Goal: Information Seeking & Learning: Learn about a topic

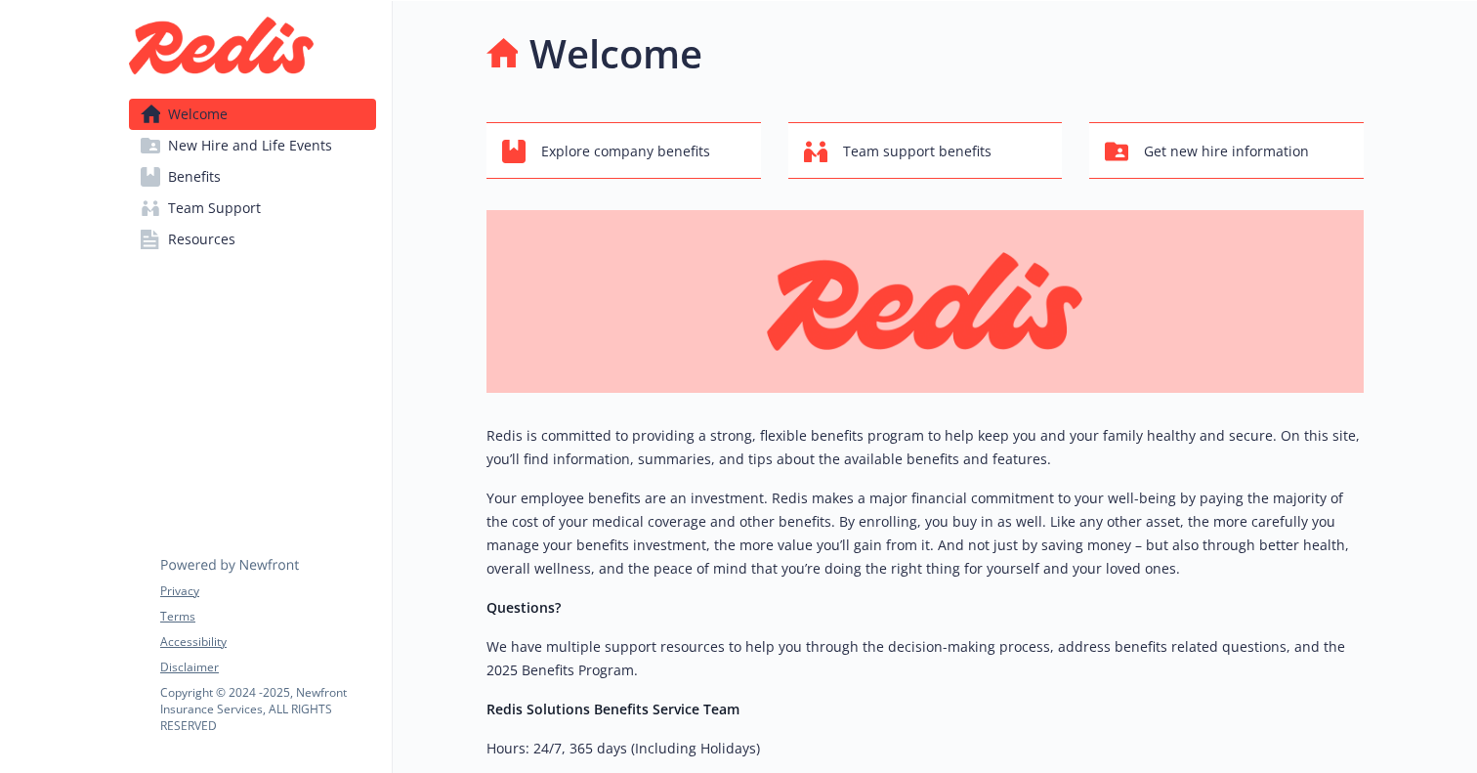
click at [226, 172] on link "Benefits" at bounding box center [252, 176] width 247 height 31
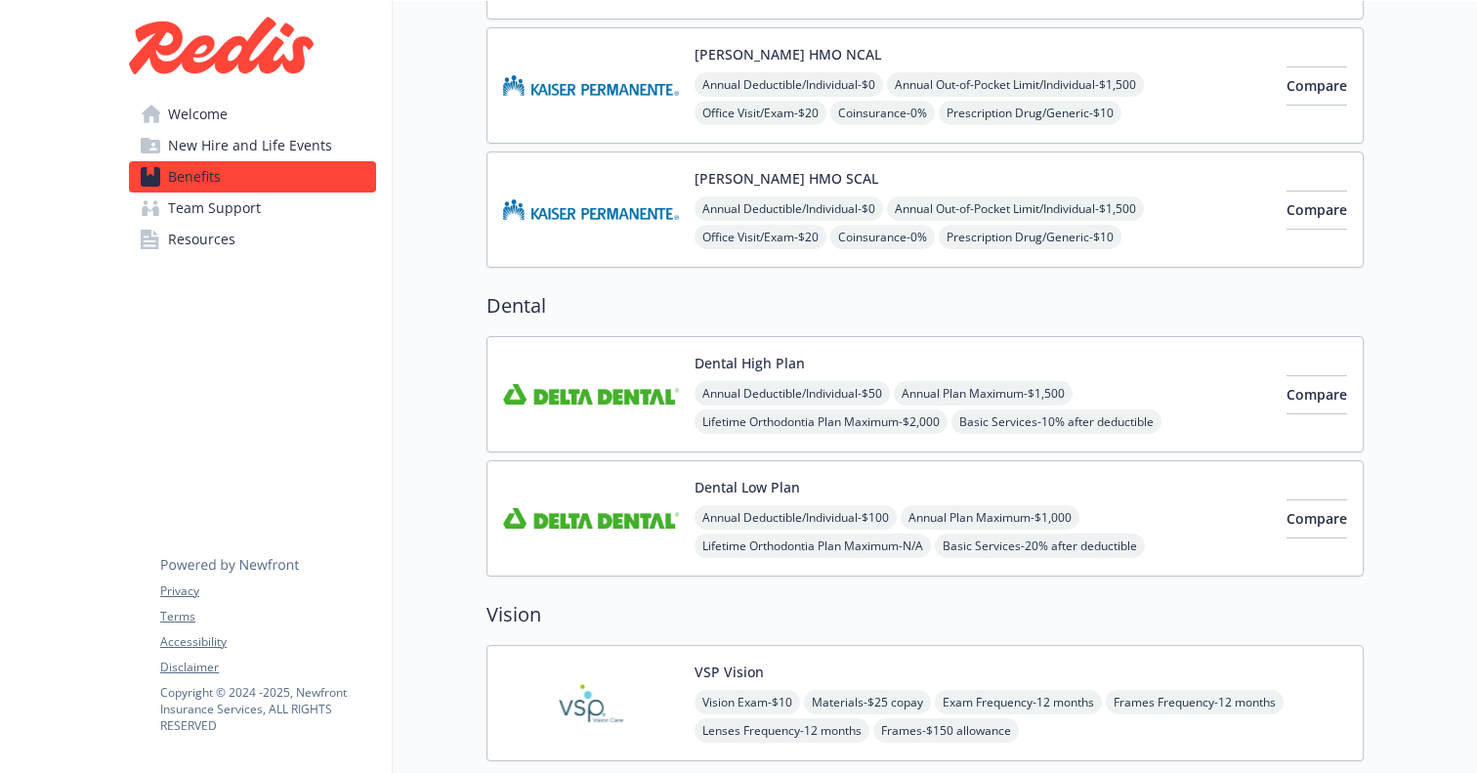
scroll to position [497, 0]
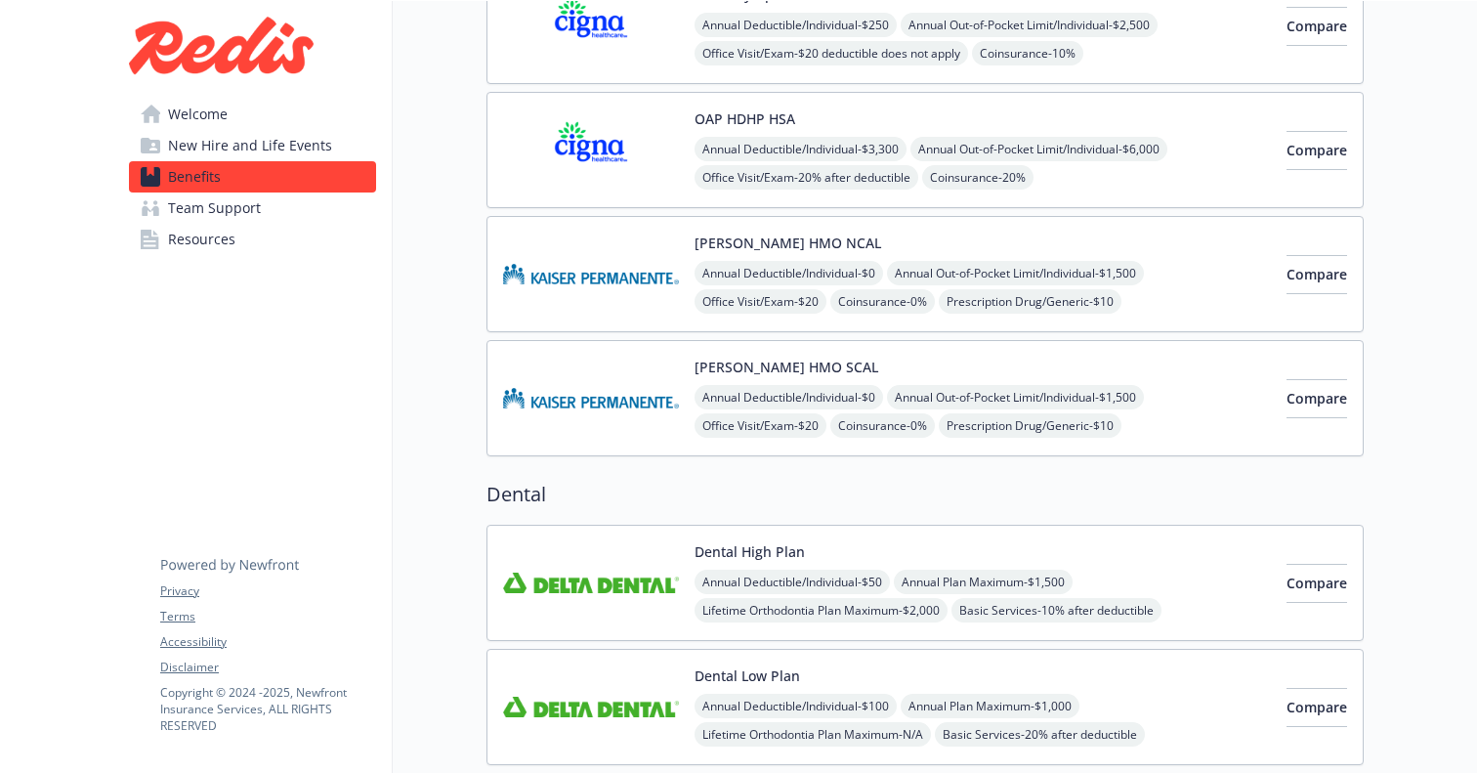
click at [235, 151] on span "New Hire and Life Events" at bounding box center [250, 145] width 164 height 31
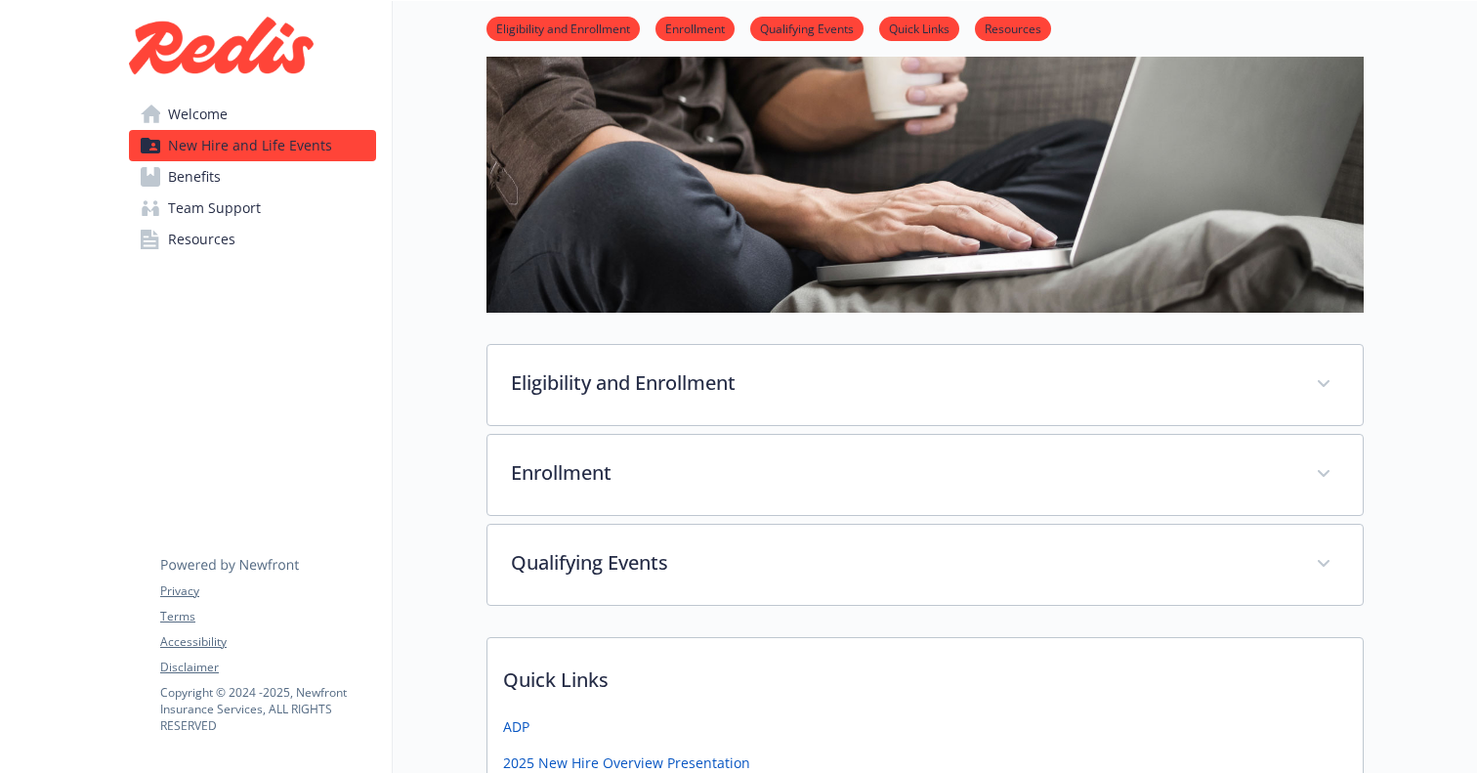
scroll to position [53, 0]
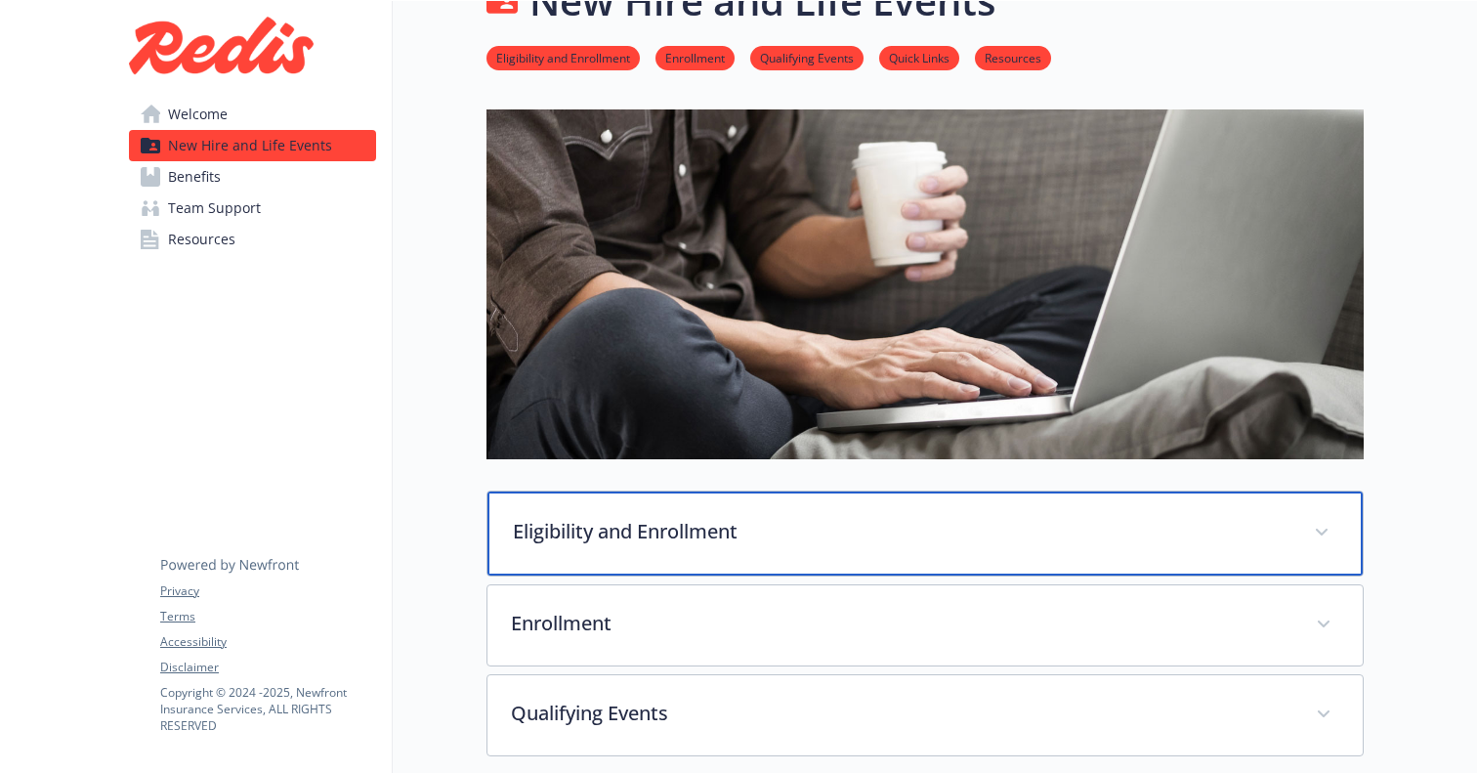
click at [606, 538] on p "Eligibility and Enrollment" at bounding box center [902, 531] width 778 height 29
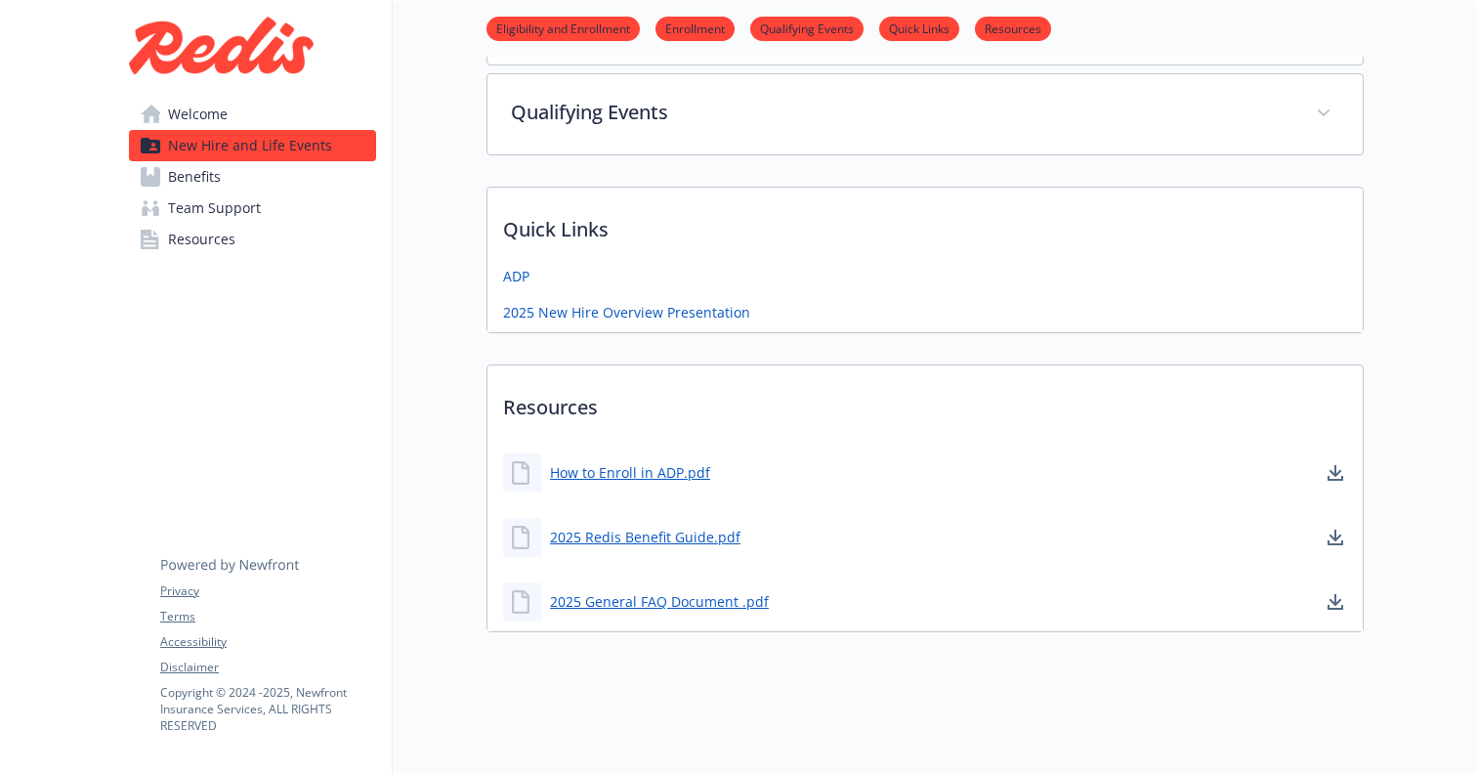
click at [176, 221] on span "Team Support" at bounding box center [214, 207] width 93 height 31
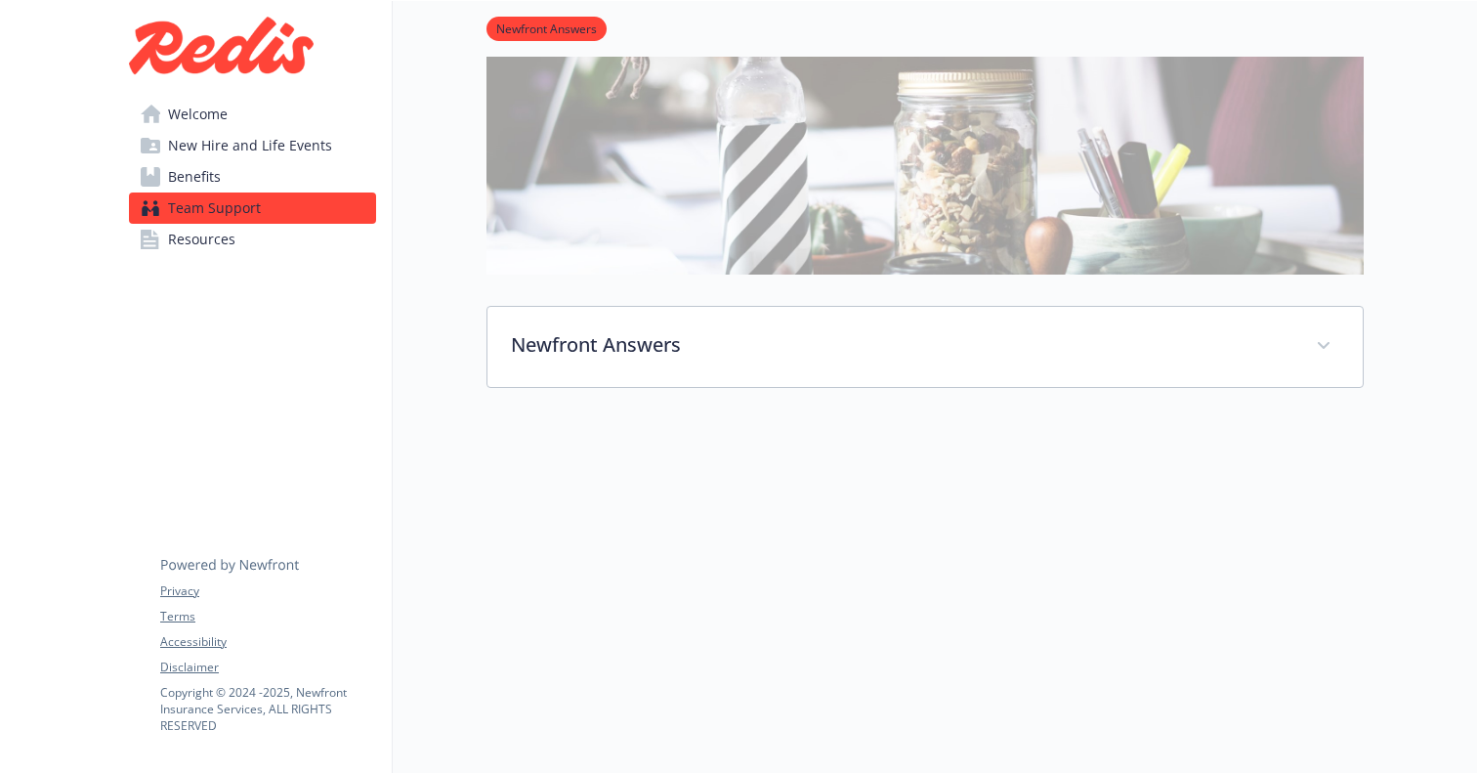
click at [184, 236] on span "Resources" at bounding box center [201, 239] width 67 height 31
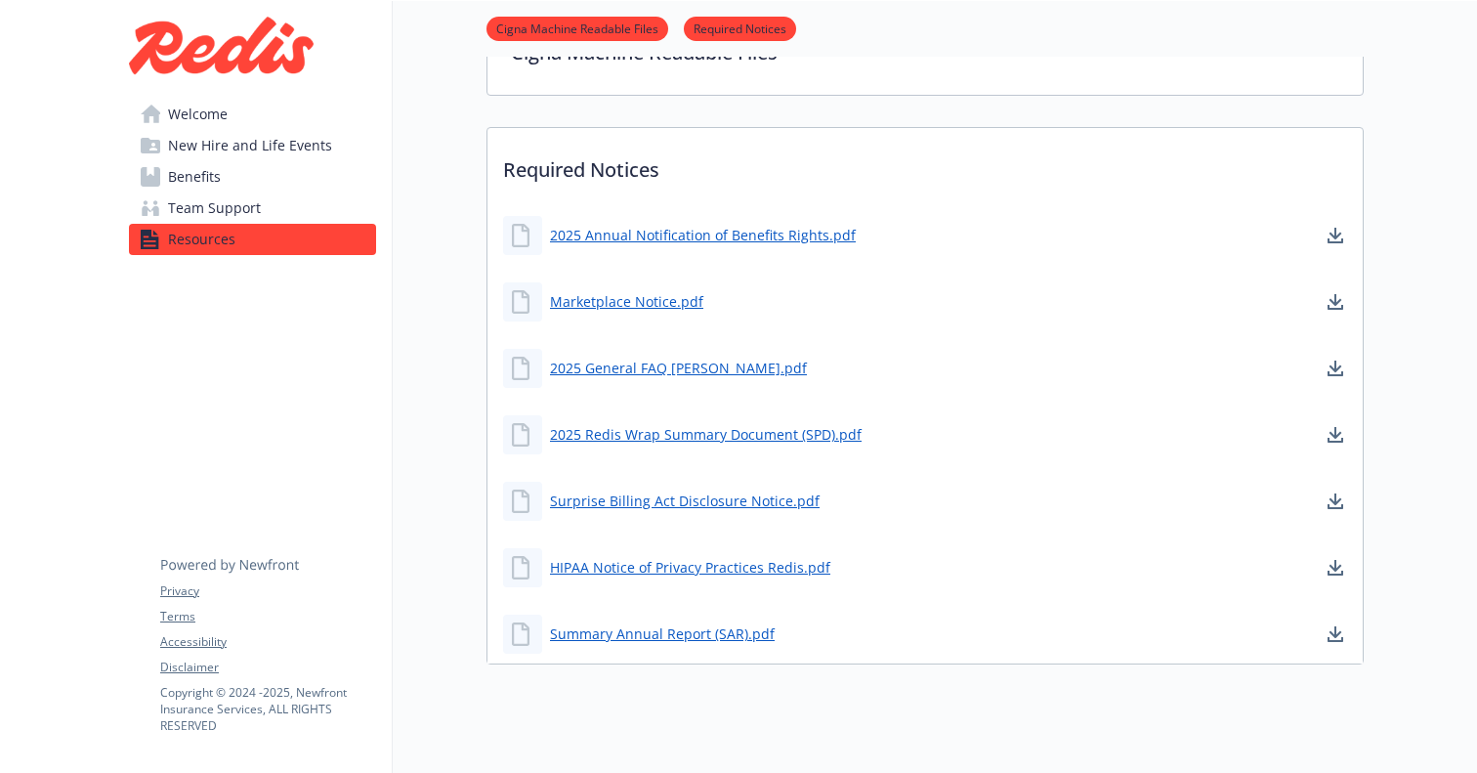
scroll to position [547, 0]
